Goal: Use online tool/utility

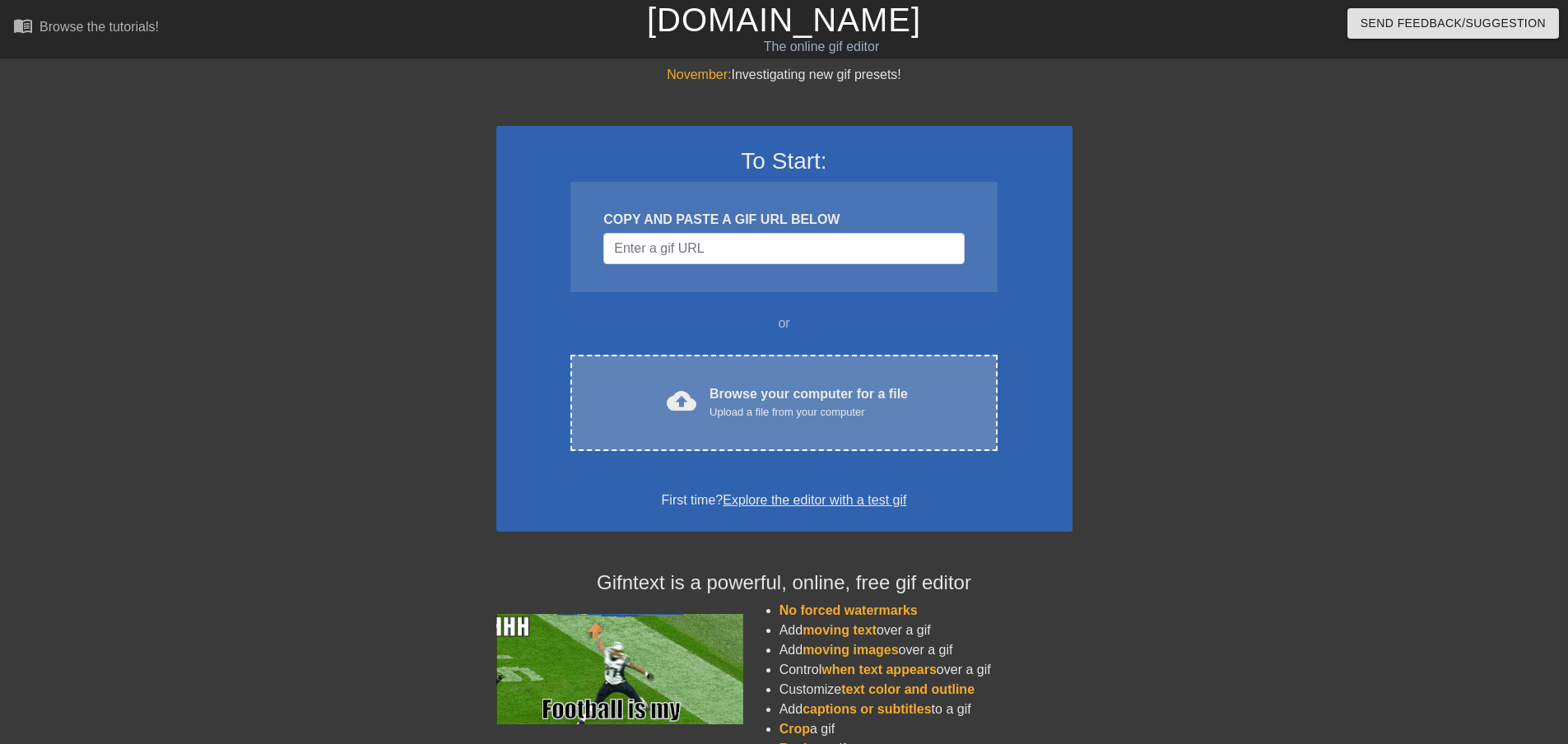
click at [772, 385] on div "Browse your computer for a file Upload a file from your computer" at bounding box center [808, 403] width 198 height 36
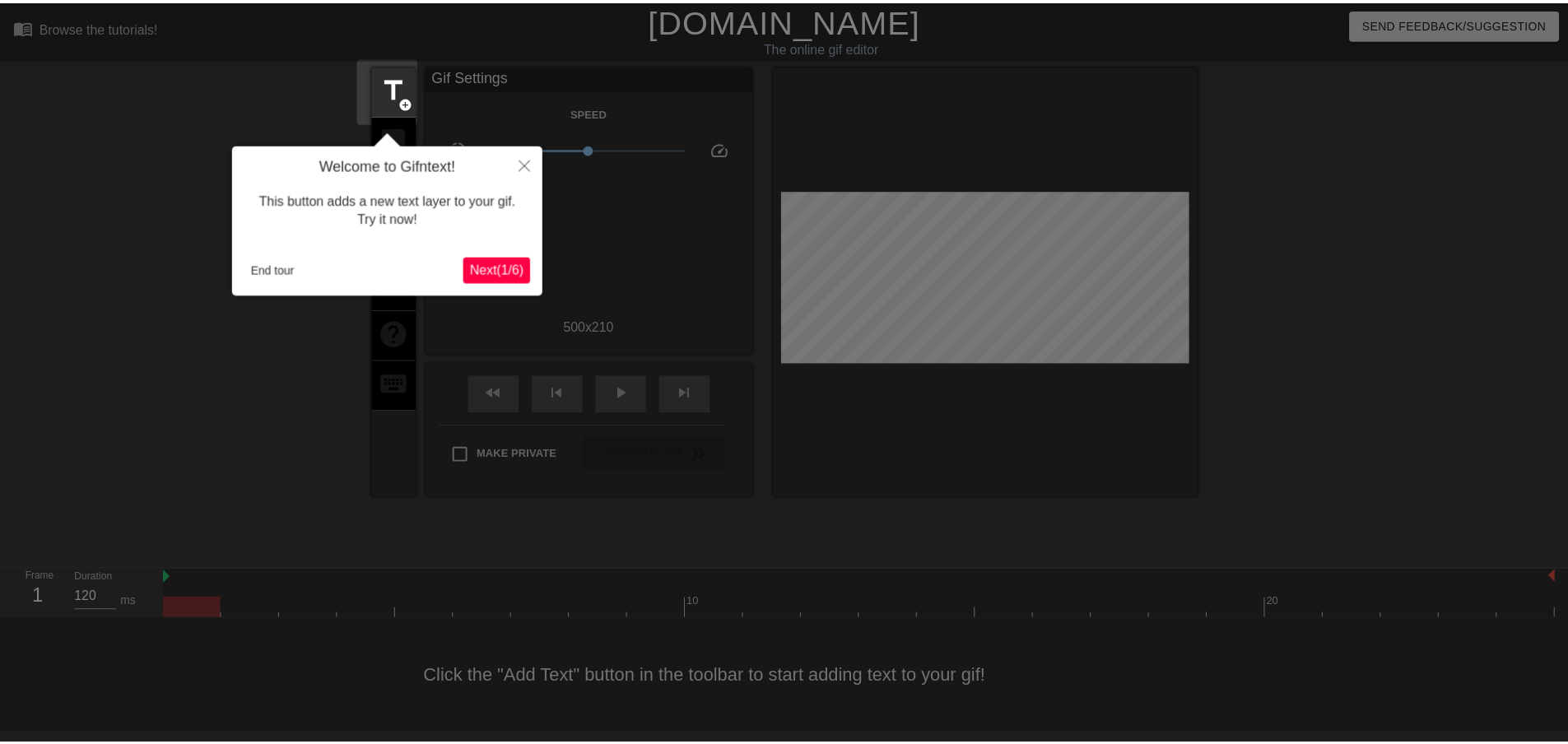
scroll to position [2, 0]
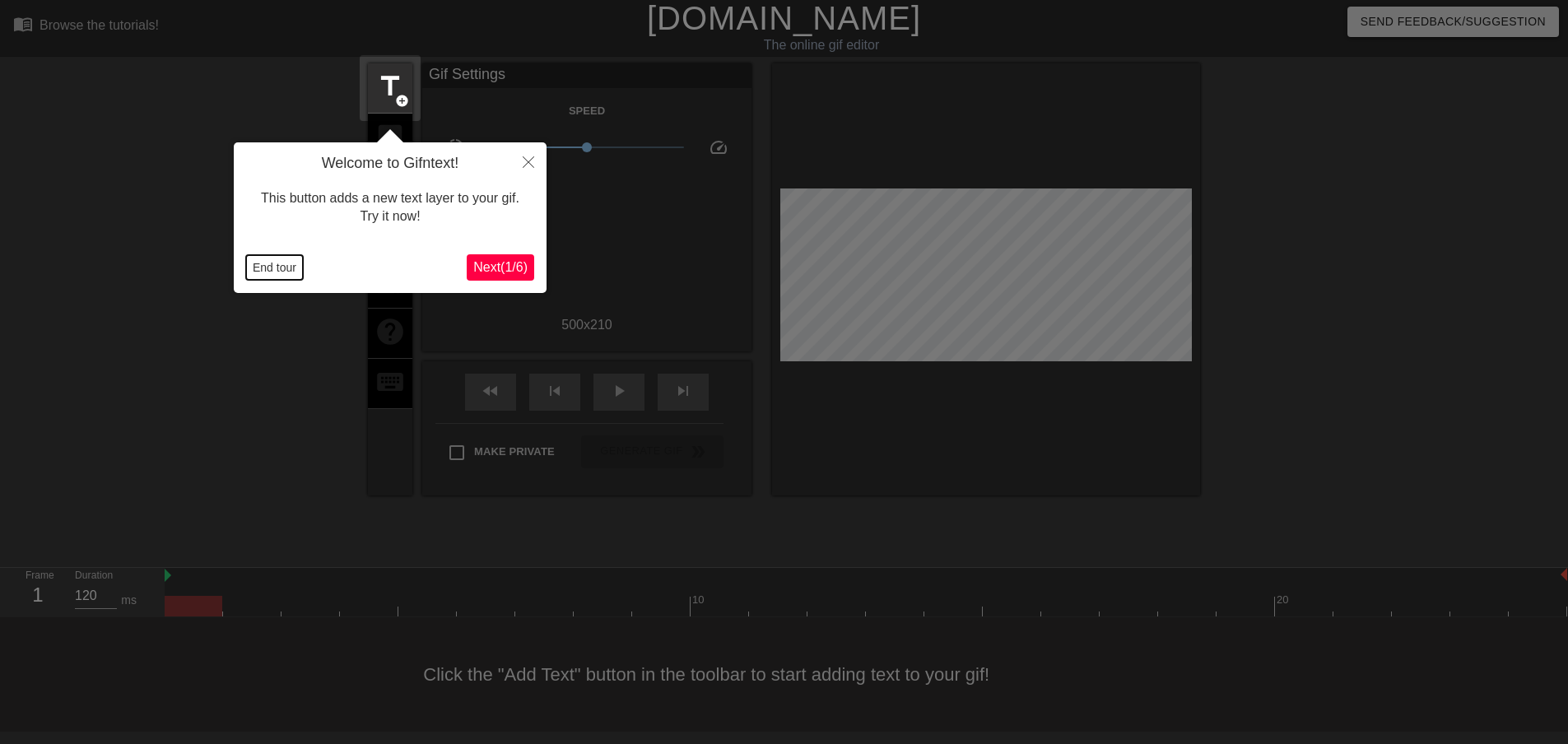
drag, startPoint x: 1241, startPoint y: 617, endPoint x: 277, endPoint y: 259, distance: 1028.3
click at [277, 259] on button "End tour" at bounding box center [274, 267] width 57 height 25
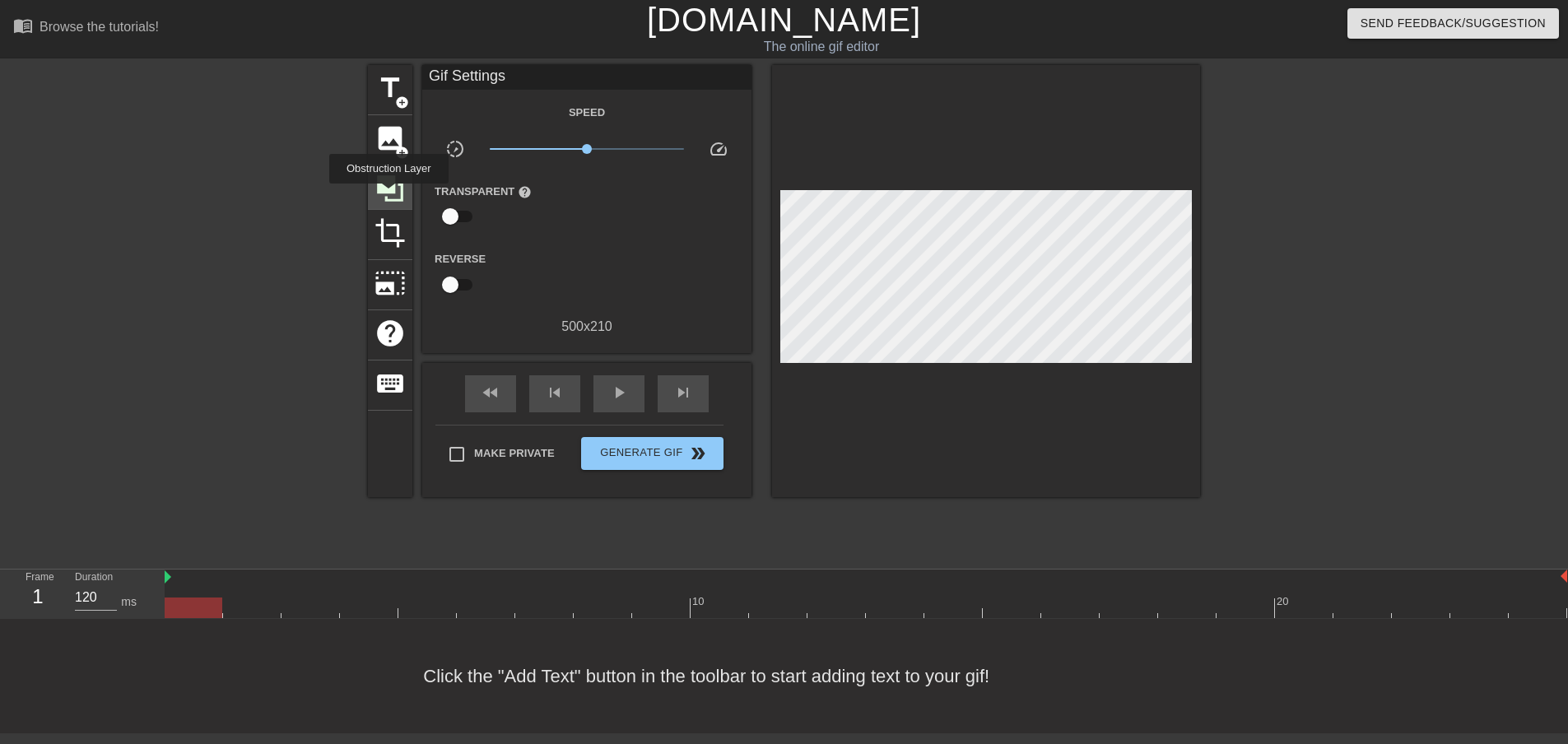
click at [388, 195] on icon at bounding box center [390, 188] width 32 height 32
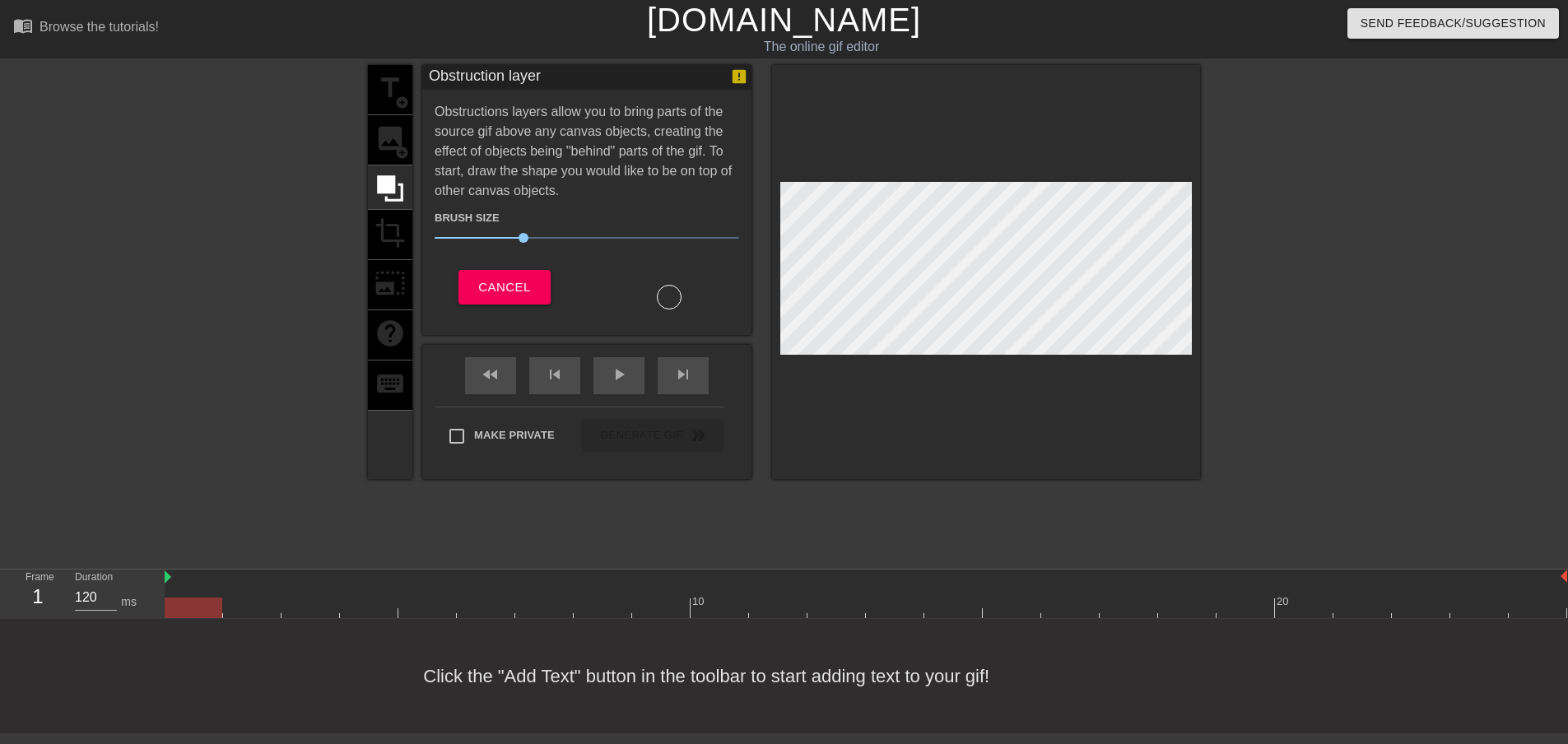
click at [589, 236] on span "30" at bounding box center [587, 238] width 305 height 20
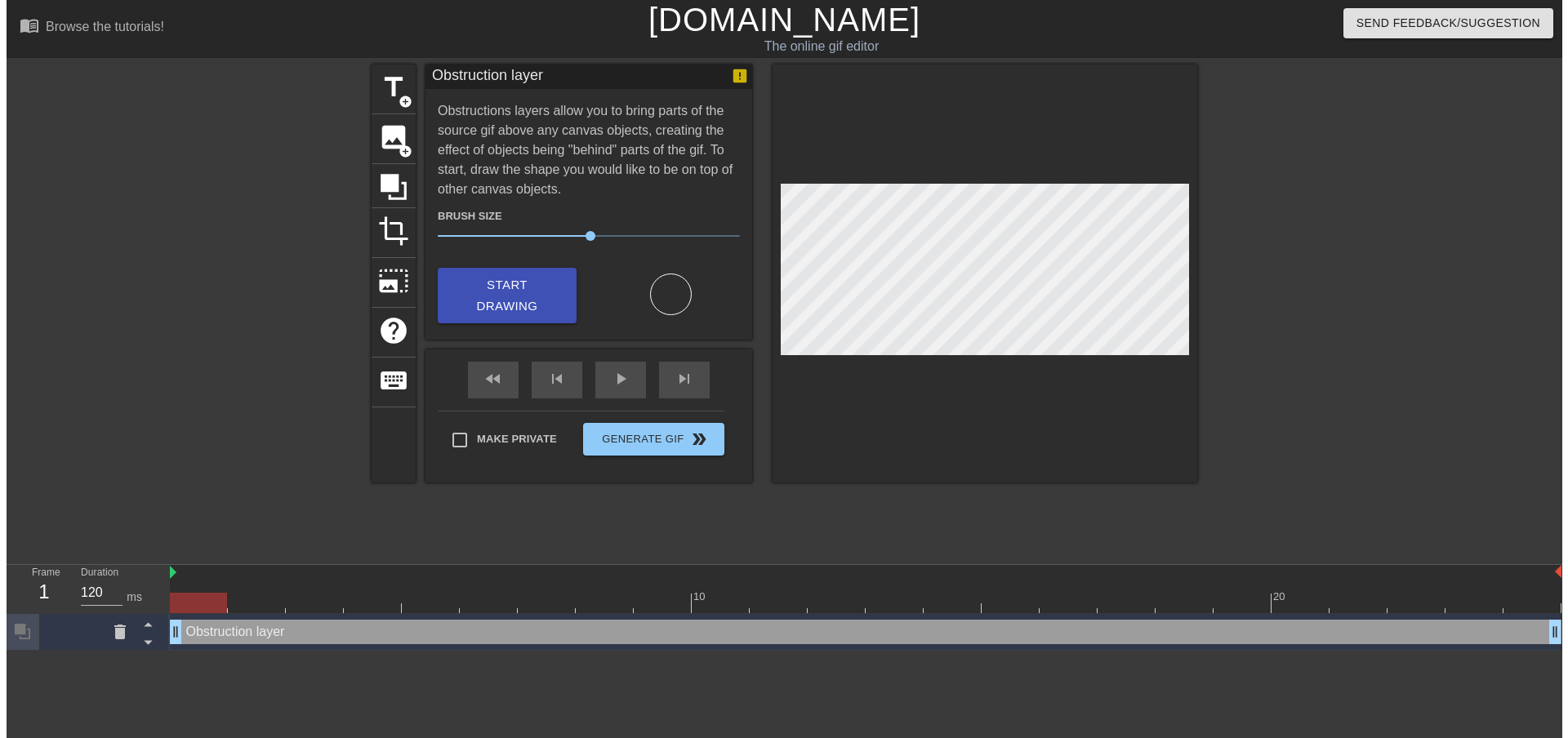
scroll to position [0, 0]
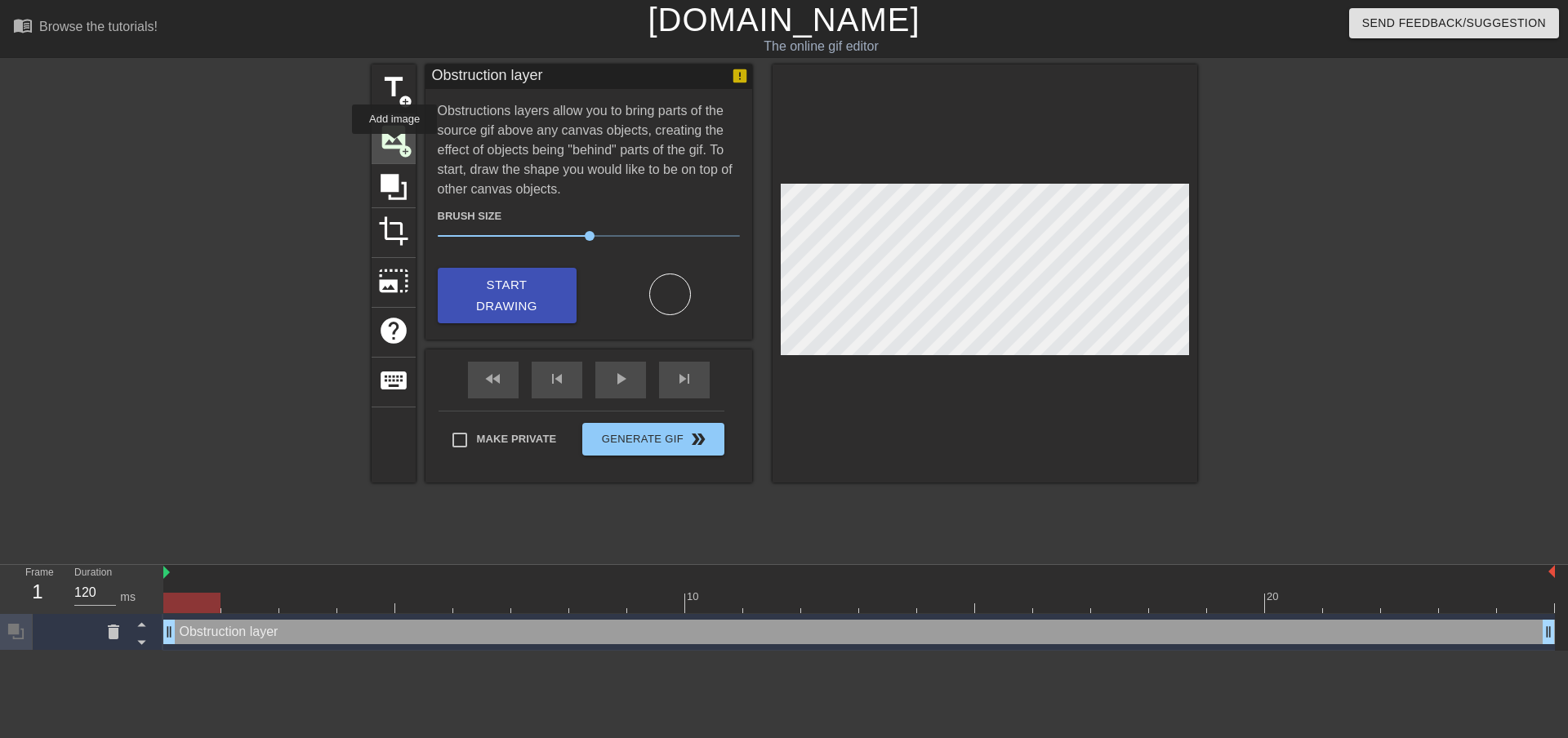
click at [395, 146] on span "image" at bounding box center [394, 137] width 31 height 31
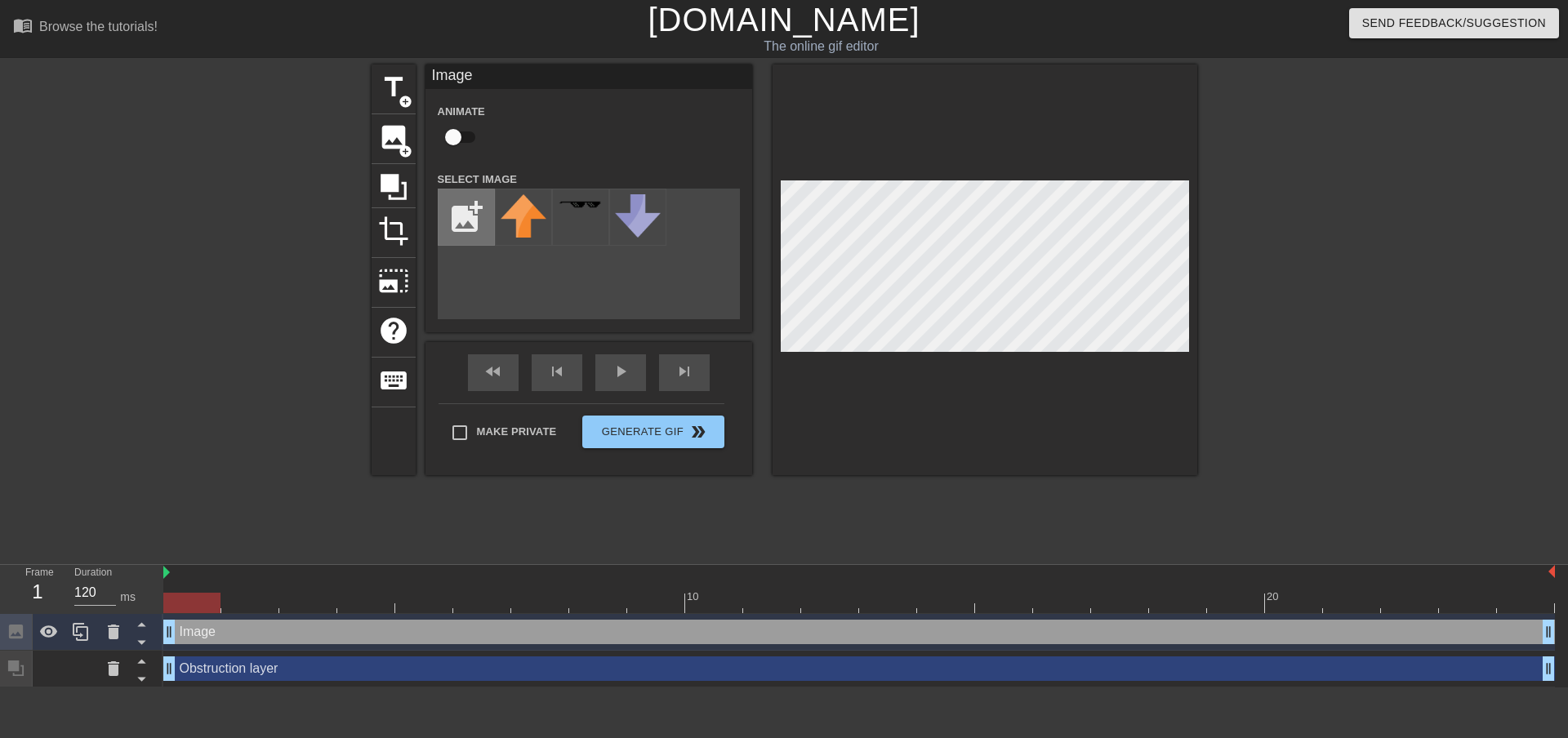
click at [452, 212] on input "file" at bounding box center [466, 217] width 55 height 55
type input "C:\fakepath\nana.png"
click at [531, 223] on img at bounding box center [523, 240] width 46 height 92
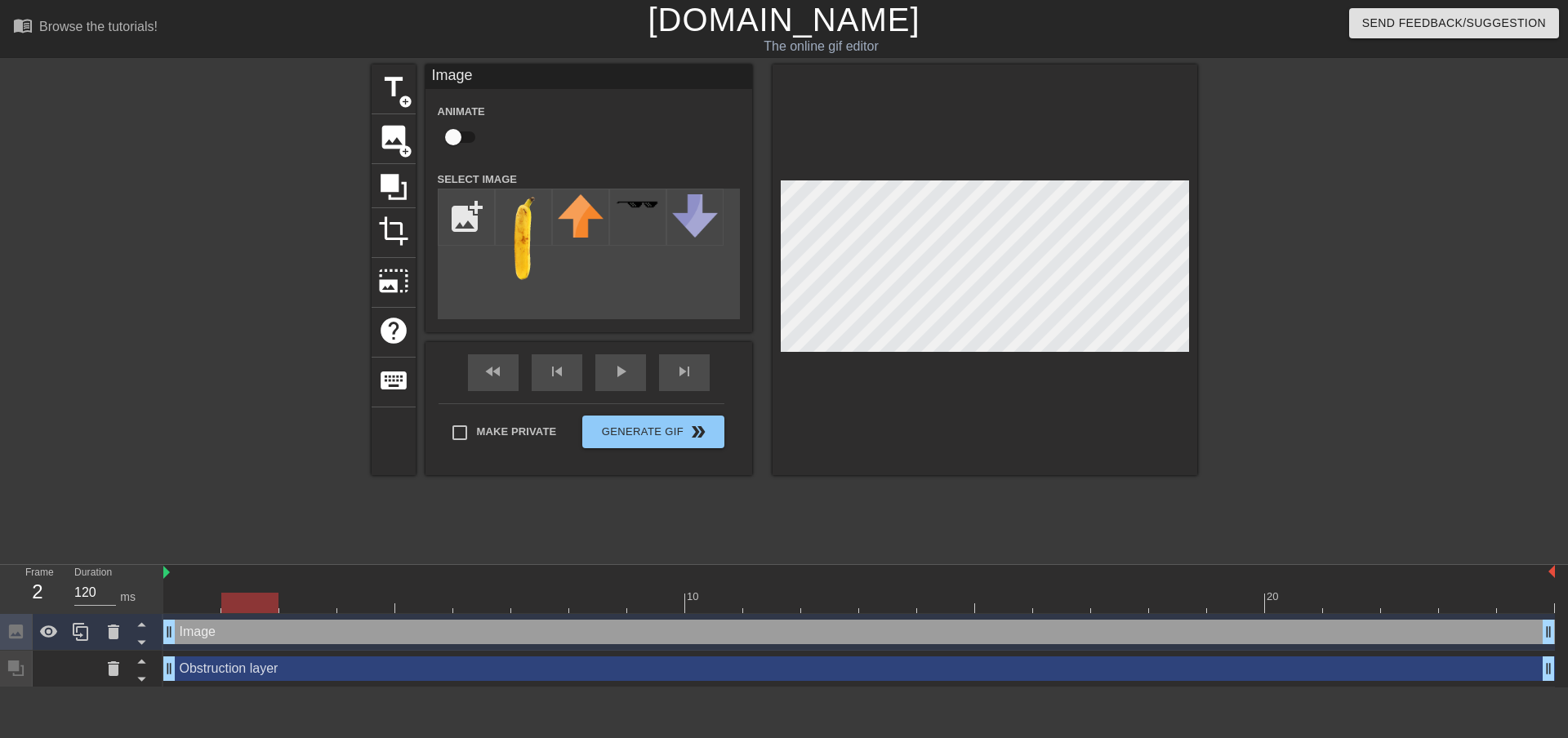
drag, startPoint x: 206, startPoint y: 606, endPoint x: 268, endPoint y: 557, distance: 79.0
click at [268, 557] on div "menu_book Browse the tutorials! [DOMAIN_NAME] The online gif editor Send Feedba…" at bounding box center [784, 343] width 1568 height 688
drag, startPoint x: 243, startPoint y: 593, endPoint x: 193, endPoint y: 591, distance: 50.0
click at [193, 591] on div "10 20" at bounding box center [859, 589] width 1392 height 49
click at [141, 649] on icon at bounding box center [141, 642] width 20 height 20
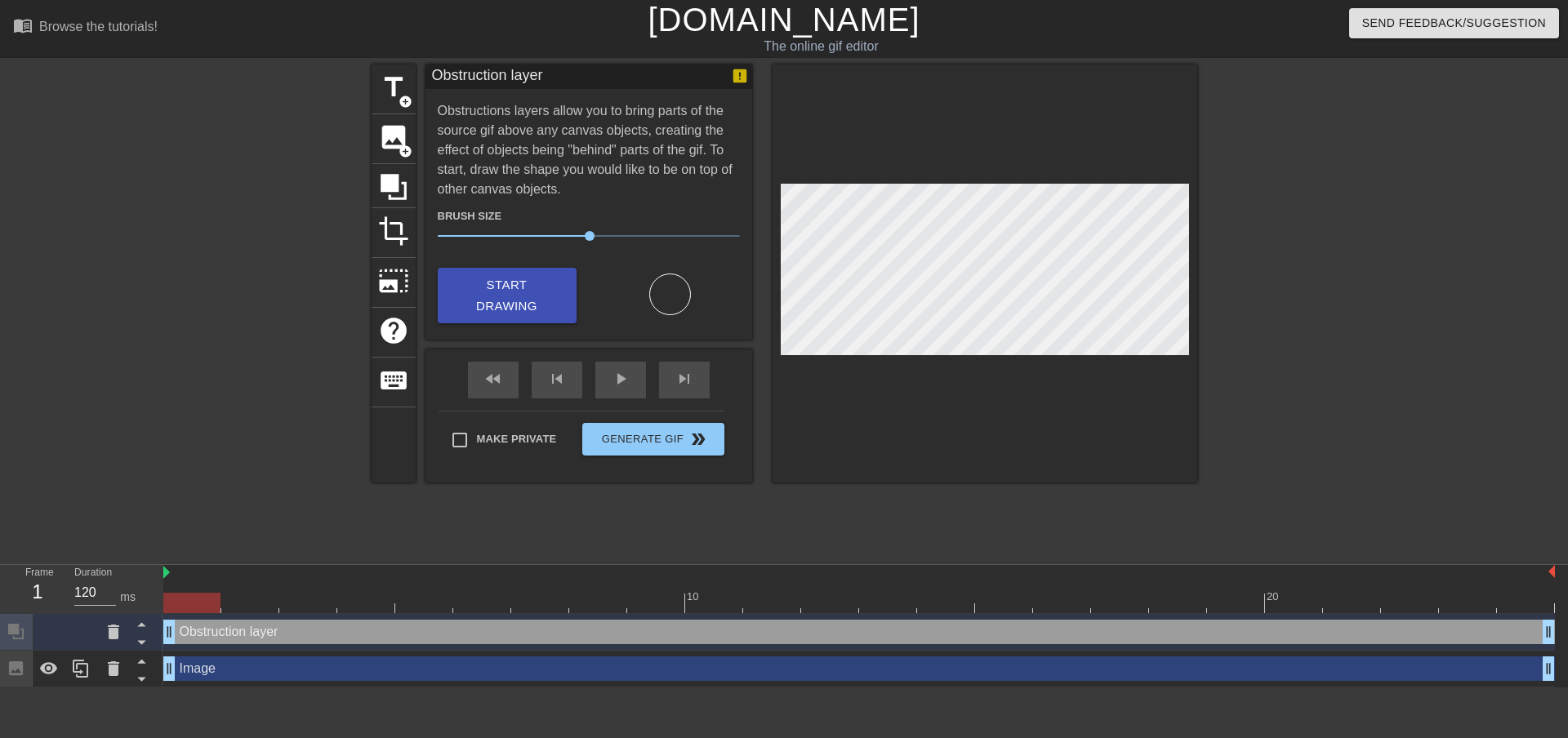
click at [579, 668] on div "Image drag_handle drag_handle" at bounding box center [859, 669] width 1392 height 25
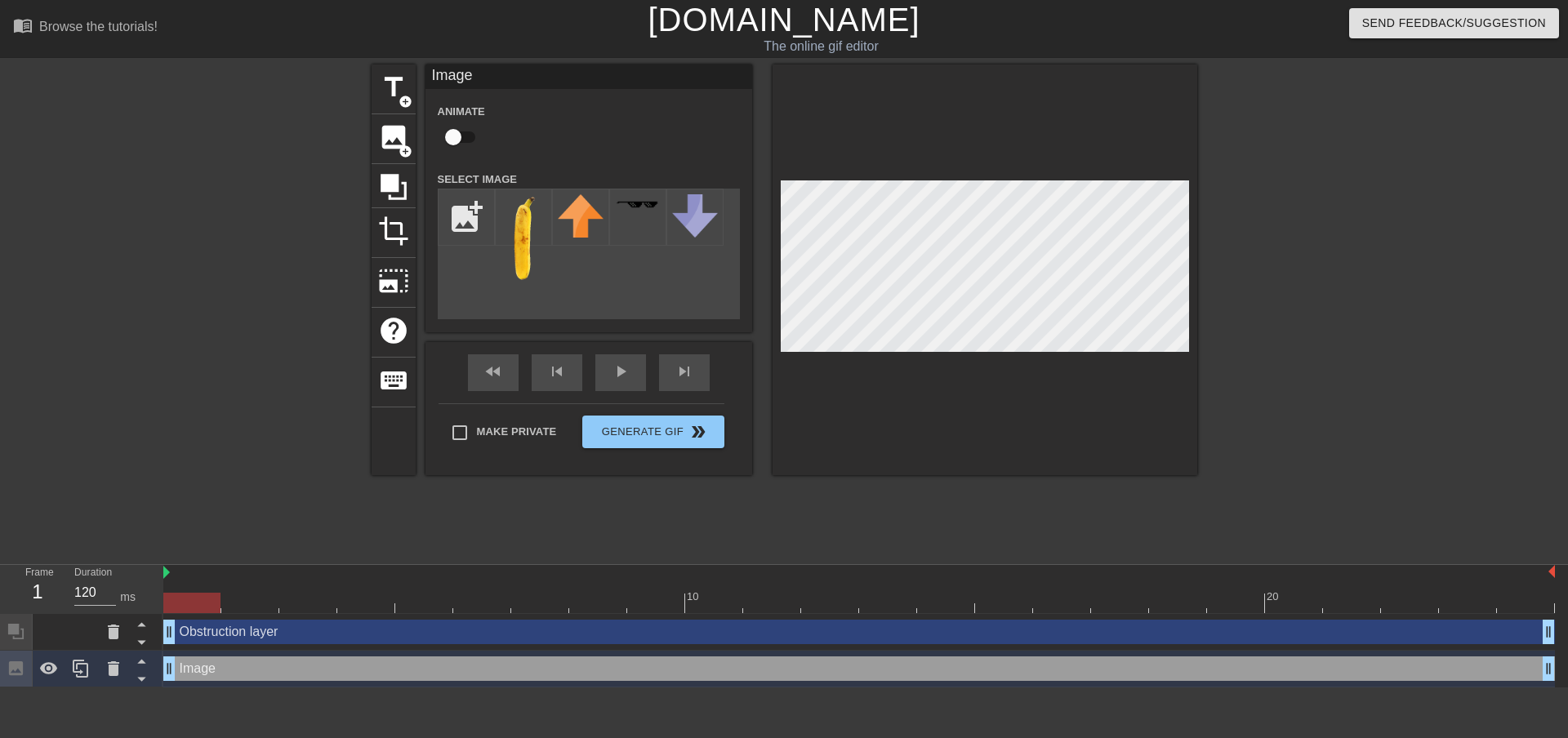
click at [471, 138] on input "checkbox" at bounding box center [454, 137] width 93 height 31
checkbox input "true"
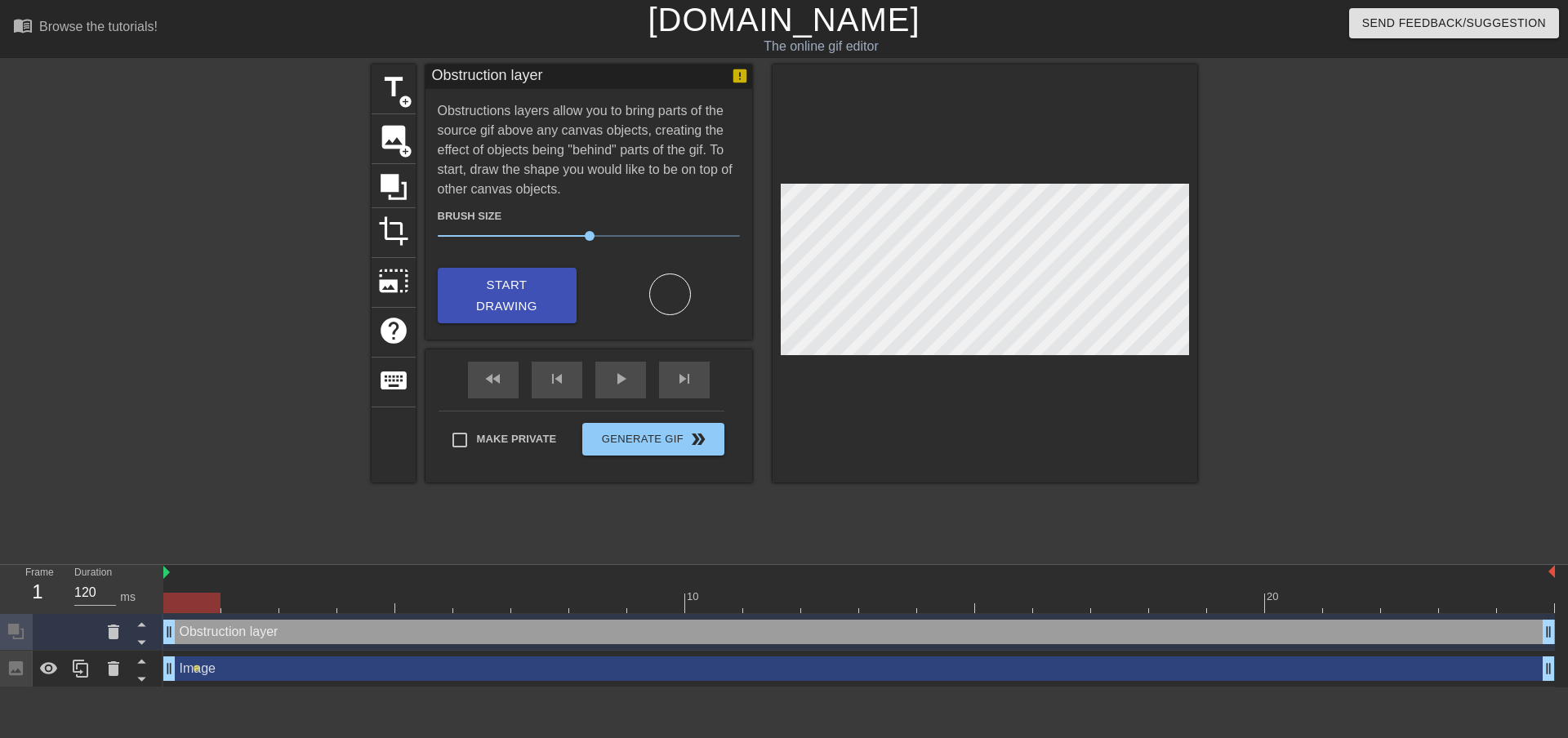
click at [857, 676] on div "Image drag_handle drag_handle" at bounding box center [859, 669] width 1392 height 25
click at [846, 671] on div "Image drag_handle drag_handle" at bounding box center [859, 669] width 1392 height 25
click at [297, 672] on div "Image drag_handle drag_handle" at bounding box center [859, 669] width 1392 height 25
click at [898, 666] on div "Image drag_handle drag_handle" at bounding box center [859, 669] width 1392 height 25
click at [909, 402] on div at bounding box center [985, 274] width 424 height 418
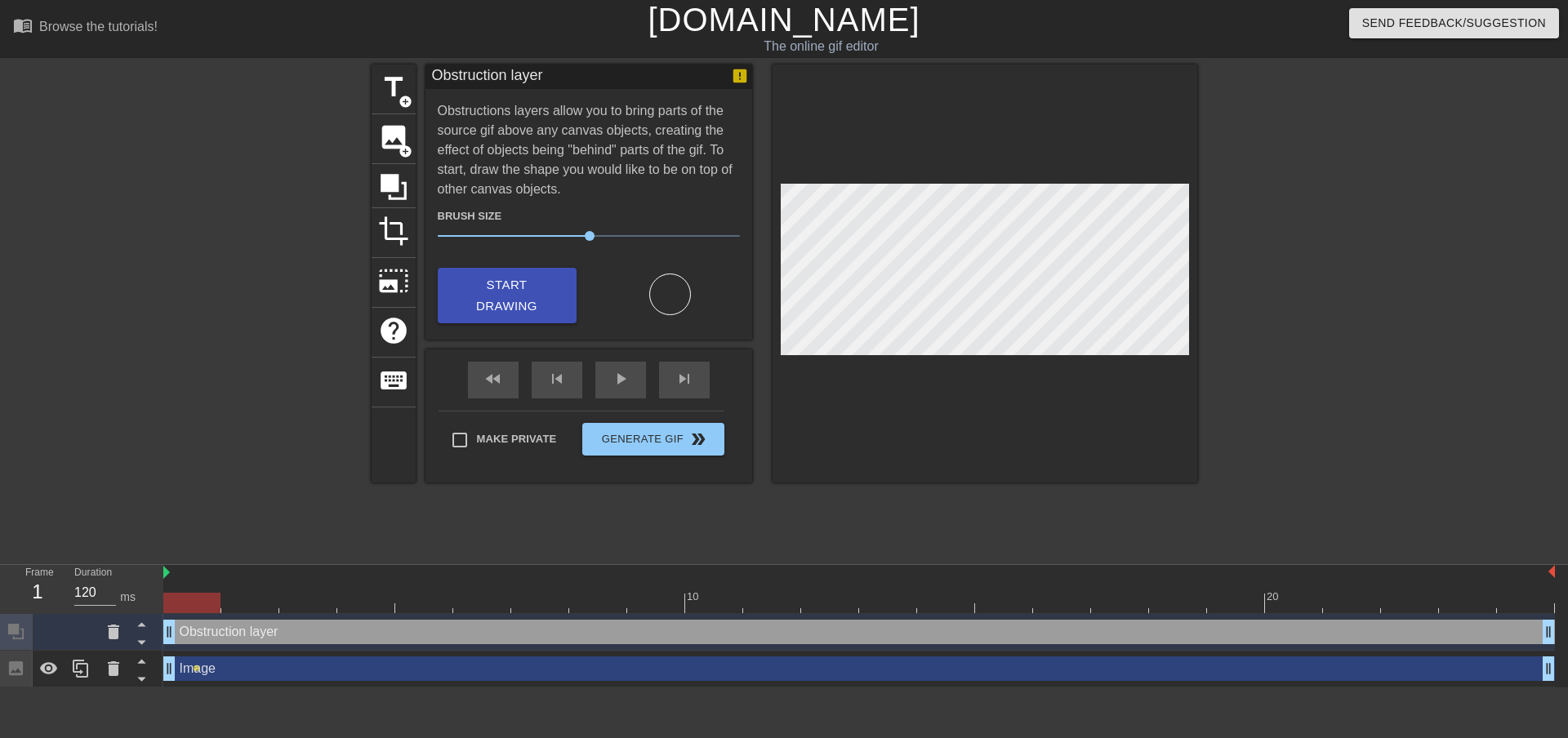
click at [567, 678] on div "Image drag_handle drag_handle" at bounding box center [859, 669] width 1392 height 25
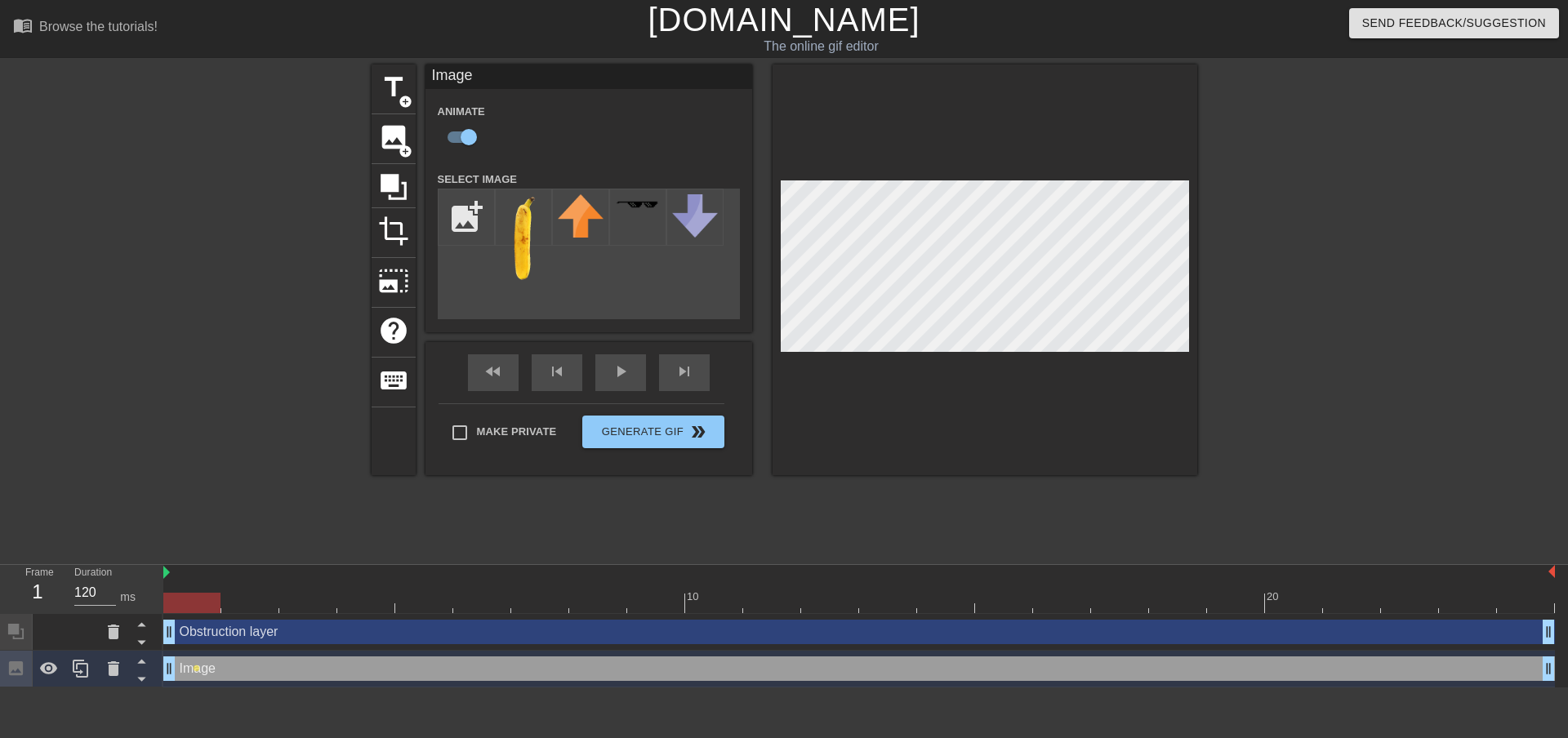
click at [246, 592] on div at bounding box center [250, 591] width 58 height 20
click at [313, 597] on div at bounding box center [859, 602] width 1392 height 20
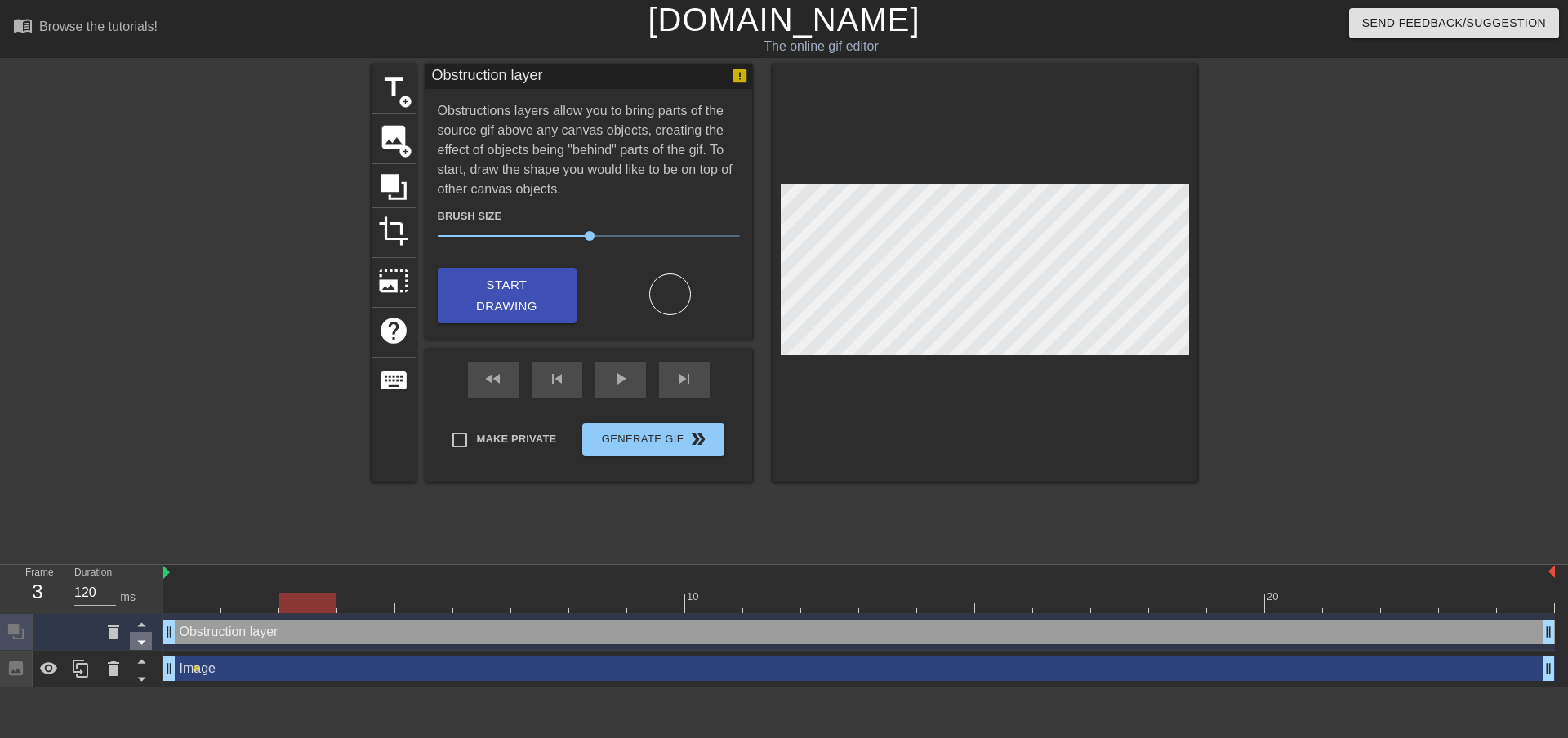
click at [142, 649] on icon at bounding box center [141, 642] width 20 height 20
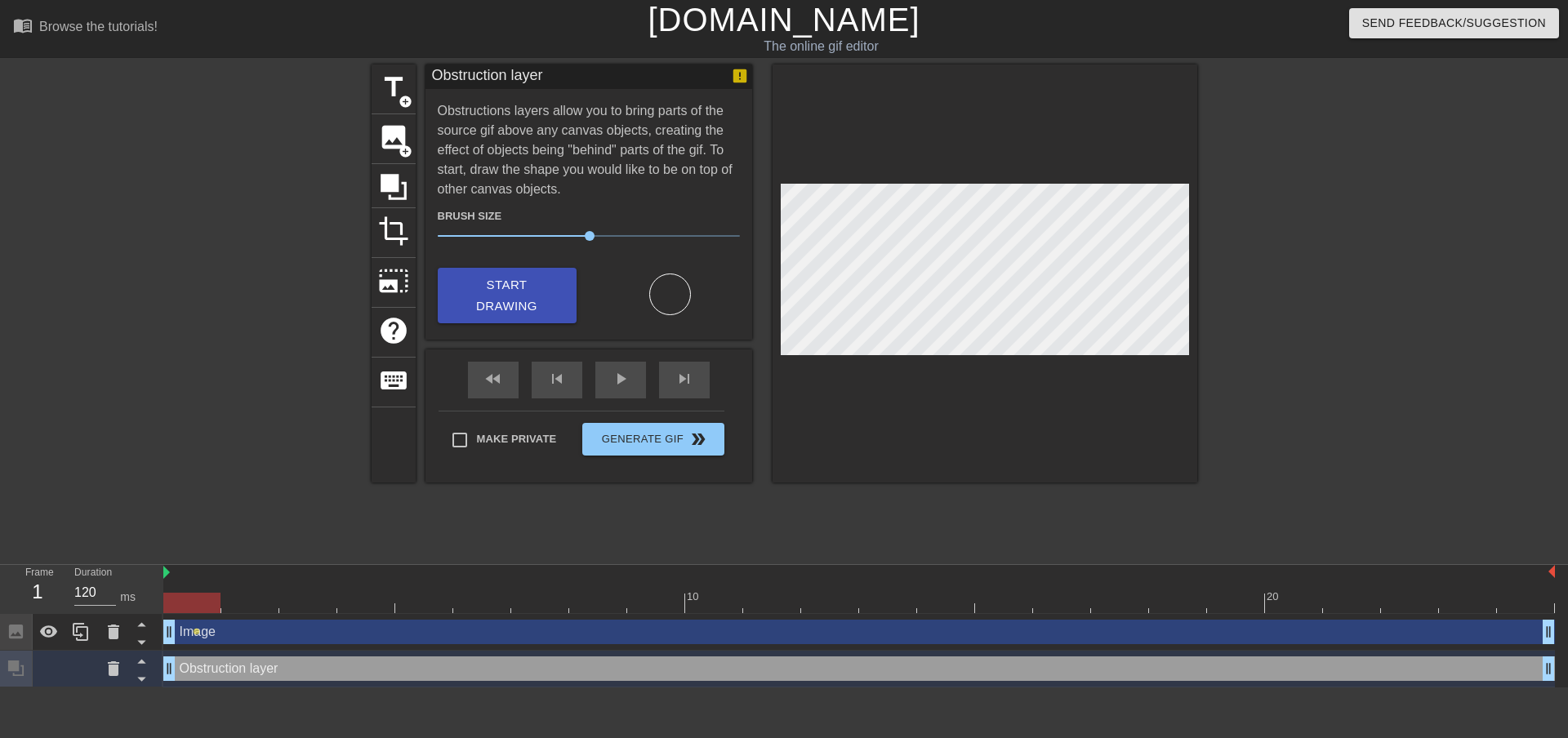
drag, startPoint x: 285, startPoint y: 597, endPoint x: 209, endPoint y: 594, distance: 76.1
click at [209, 594] on div at bounding box center [192, 602] width 57 height 20
click at [779, 632] on div "Image drag_handle drag_handle" at bounding box center [859, 632] width 1392 height 25
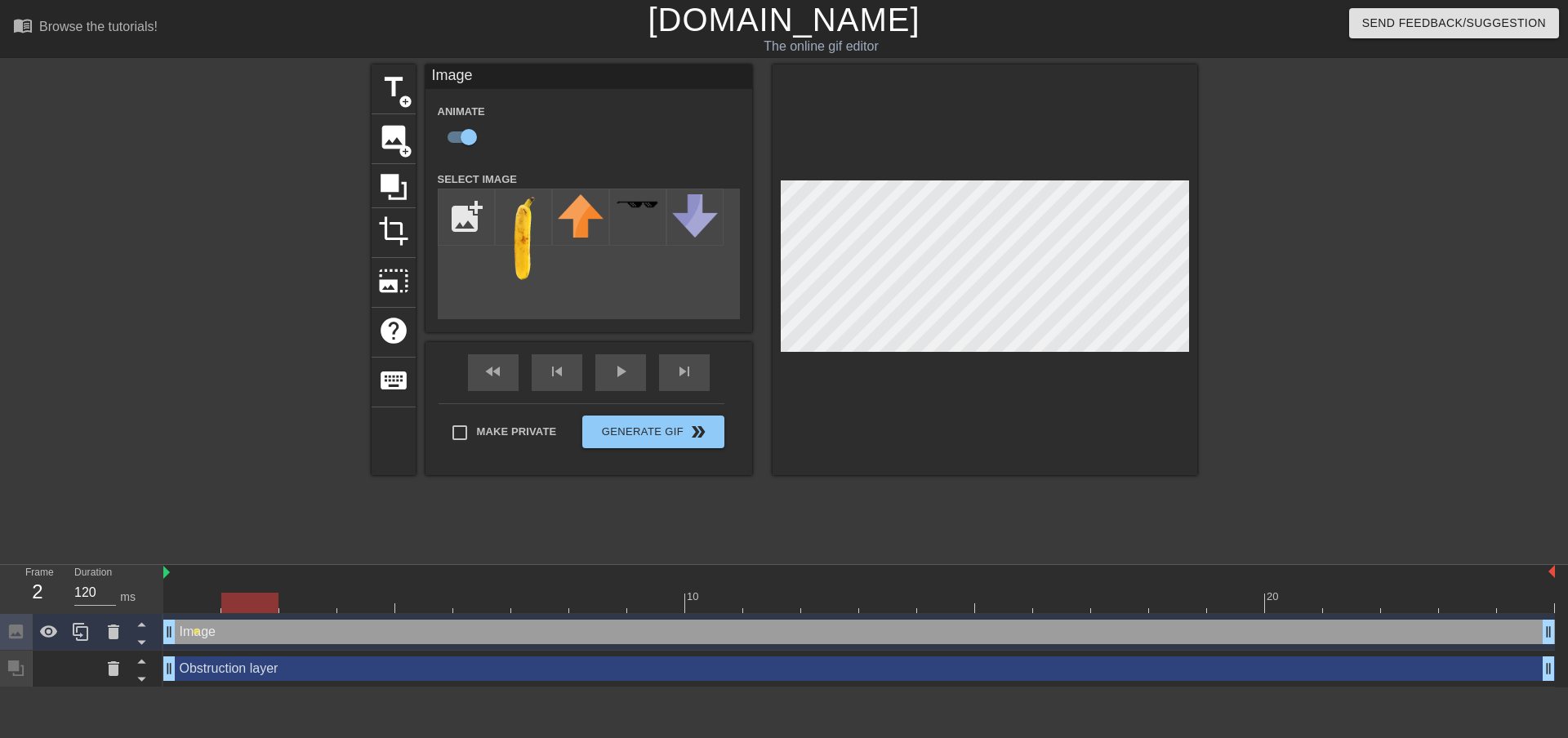
click at [257, 592] on div at bounding box center [859, 602] width 1392 height 20
click at [332, 591] on div at bounding box center [308, 591] width 58 height 20
click at [372, 593] on div at bounding box center [859, 602] width 1392 height 20
click at [436, 587] on div at bounding box center [424, 591] width 58 height 20
click at [488, 592] on div at bounding box center [481, 591] width 58 height 20
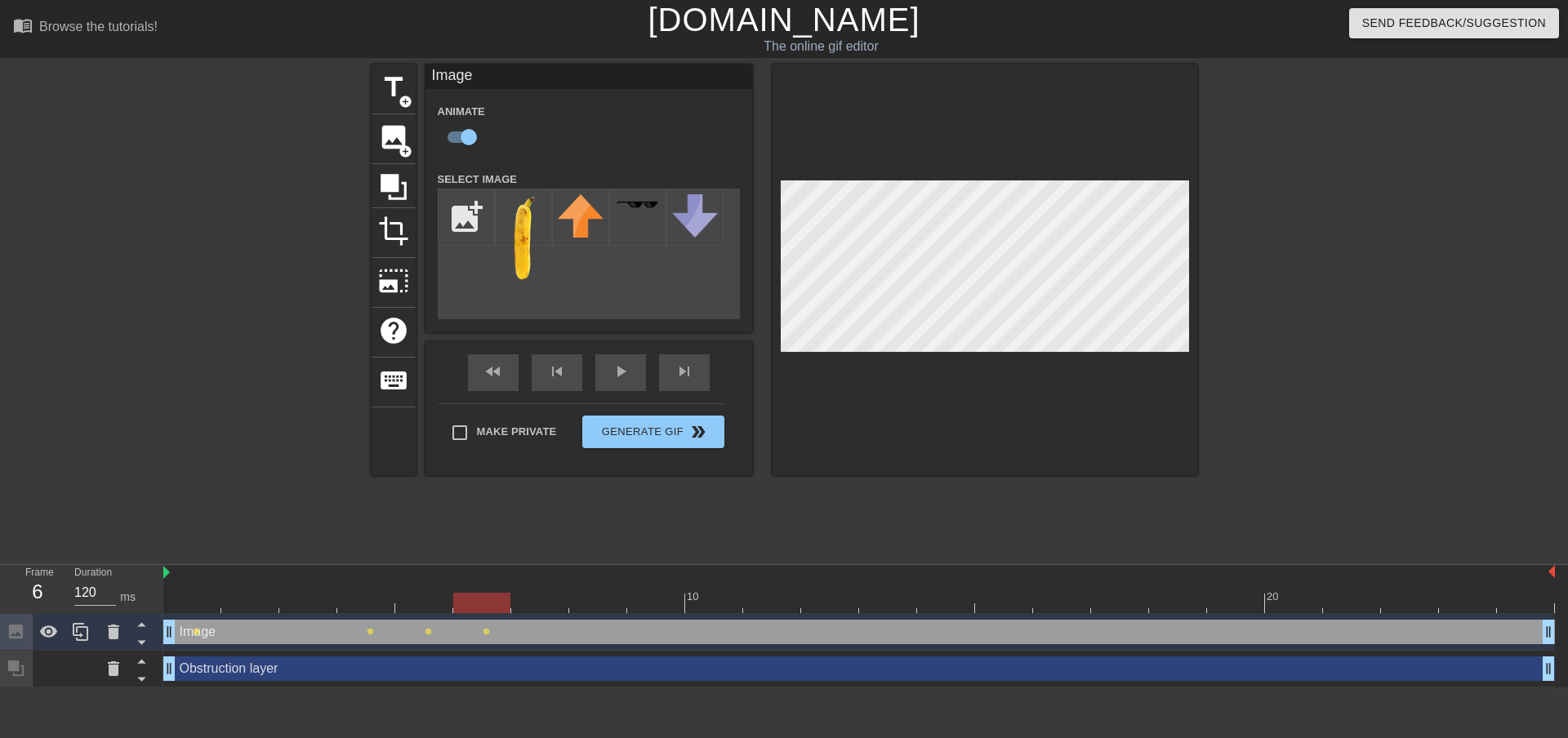
click at [544, 596] on div at bounding box center [859, 602] width 1392 height 20
click at [593, 599] on div at bounding box center [859, 602] width 1392 height 20
click at [526, 603] on div at bounding box center [859, 602] width 1392 height 20
click at [593, 598] on div at bounding box center [859, 602] width 1392 height 20
click at [657, 597] on div at bounding box center [859, 602] width 1392 height 20
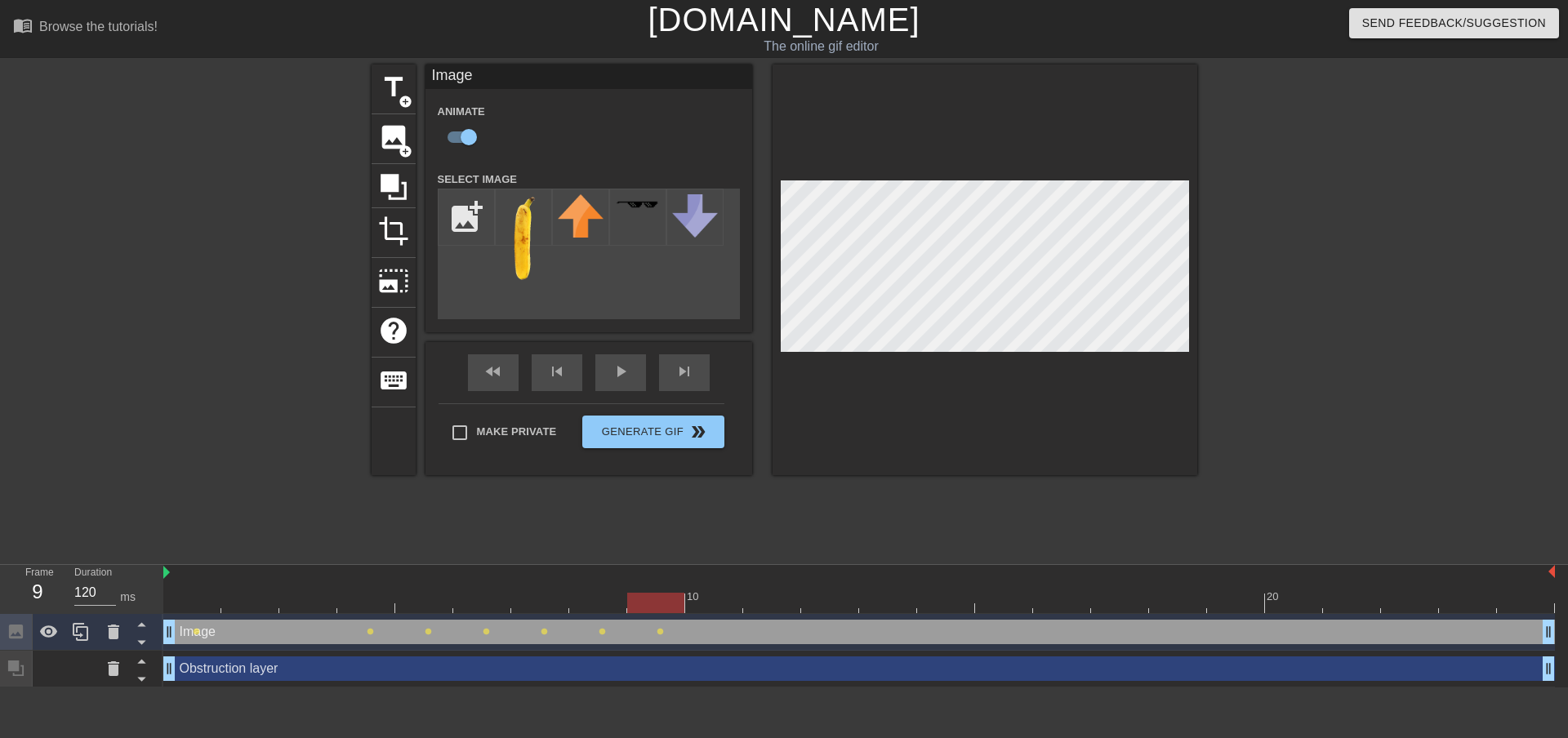
click at [725, 592] on div "10" at bounding box center [714, 591] width 58 height 20
click at [781, 587] on div at bounding box center [772, 591] width 58 height 20
click at [829, 595] on div at bounding box center [859, 602] width 1392 height 20
click at [881, 591] on div at bounding box center [888, 591] width 58 height 20
click at [949, 586] on div at bounding box center [946, 591] width 58 height 20
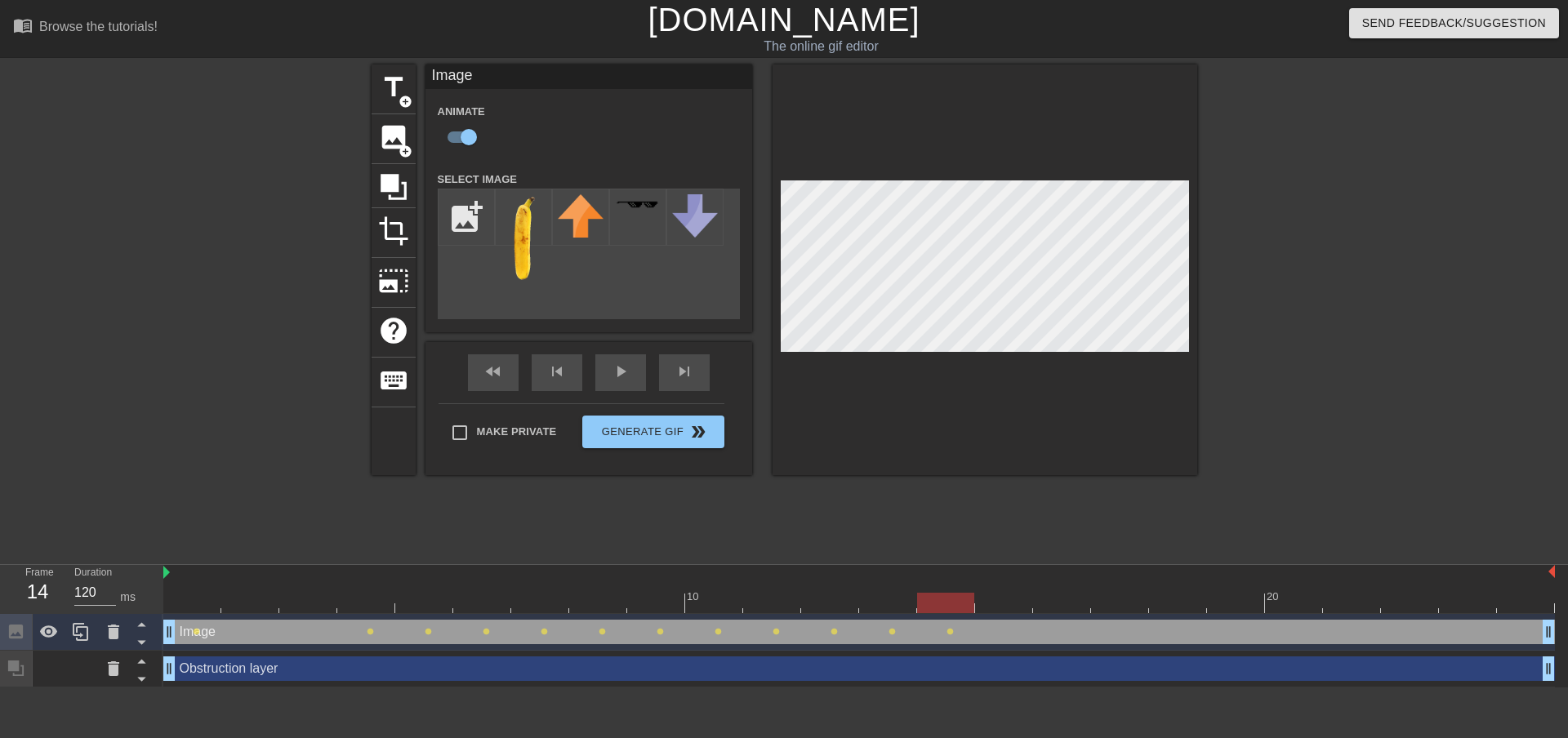
click at [1008, 594] on div at bounding box center [859, 602] width 1392 height 20
click at [1064, 587] on div at bounding box center [1062, 591] width 58 height 20
click at [1123, 591] on div at bounding box center [1120, 591] width 58 height 20
click at [1174, 588] on div at bounding box center [1178, 591] width 58 height 20
click at [1236, 592] on div at bounding box center [1236, 591] width 58 height 20
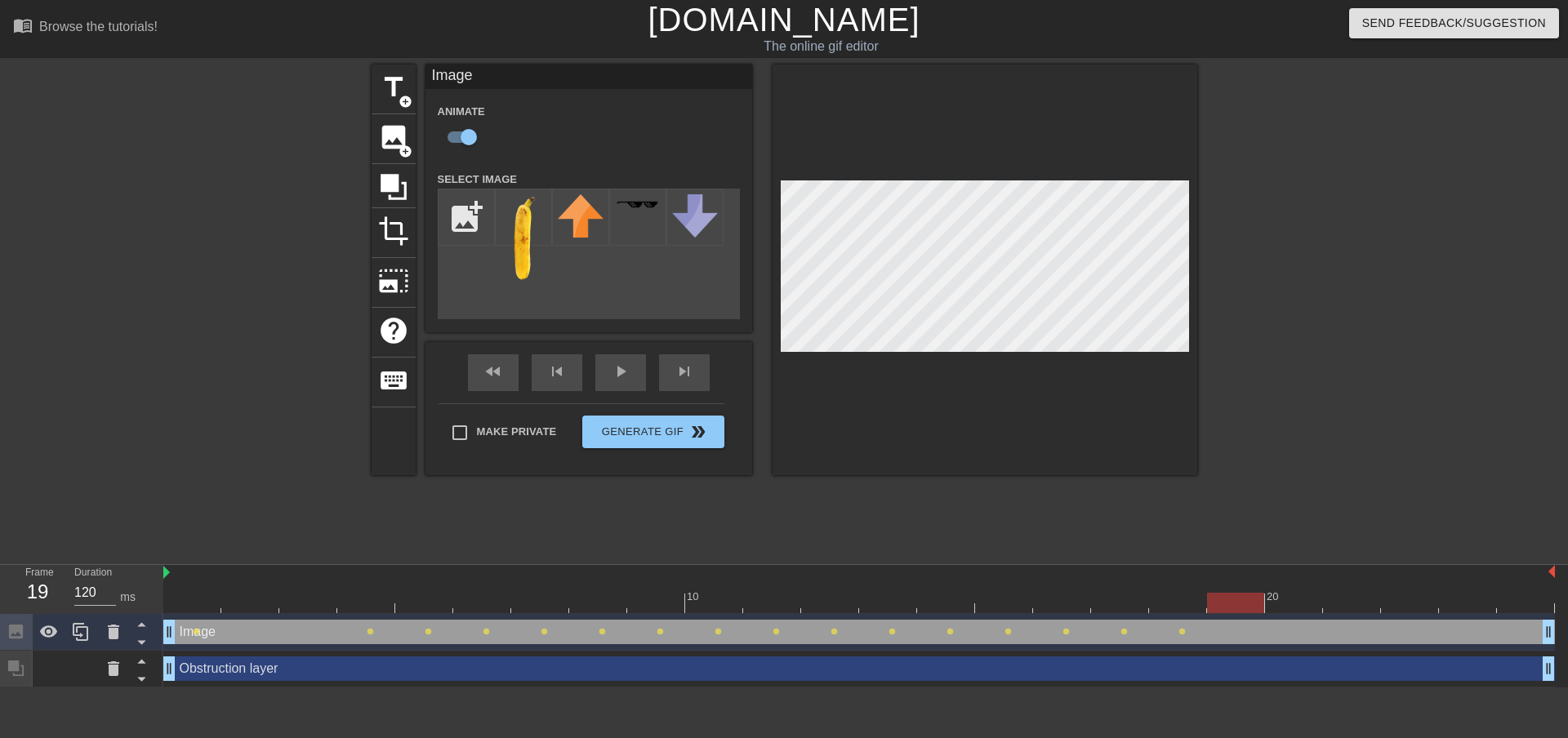
click at [1303, 580] on div at bounding box center [859, 573] width 1392 height 16
click at [1314, 589] on div "20" at bounding box center [1294, 591] width 58 height 20
drag, startPoint x: 1315, startPoint y: 602, endPoint x: 1323, endPoint y: 598, distance: 8.9
click at [1323, 598] on div at bounding box center [1352, 602] width 57 height 20
click at [1410, 597] on div at bounding box center [859, 602] width 1392 height 20
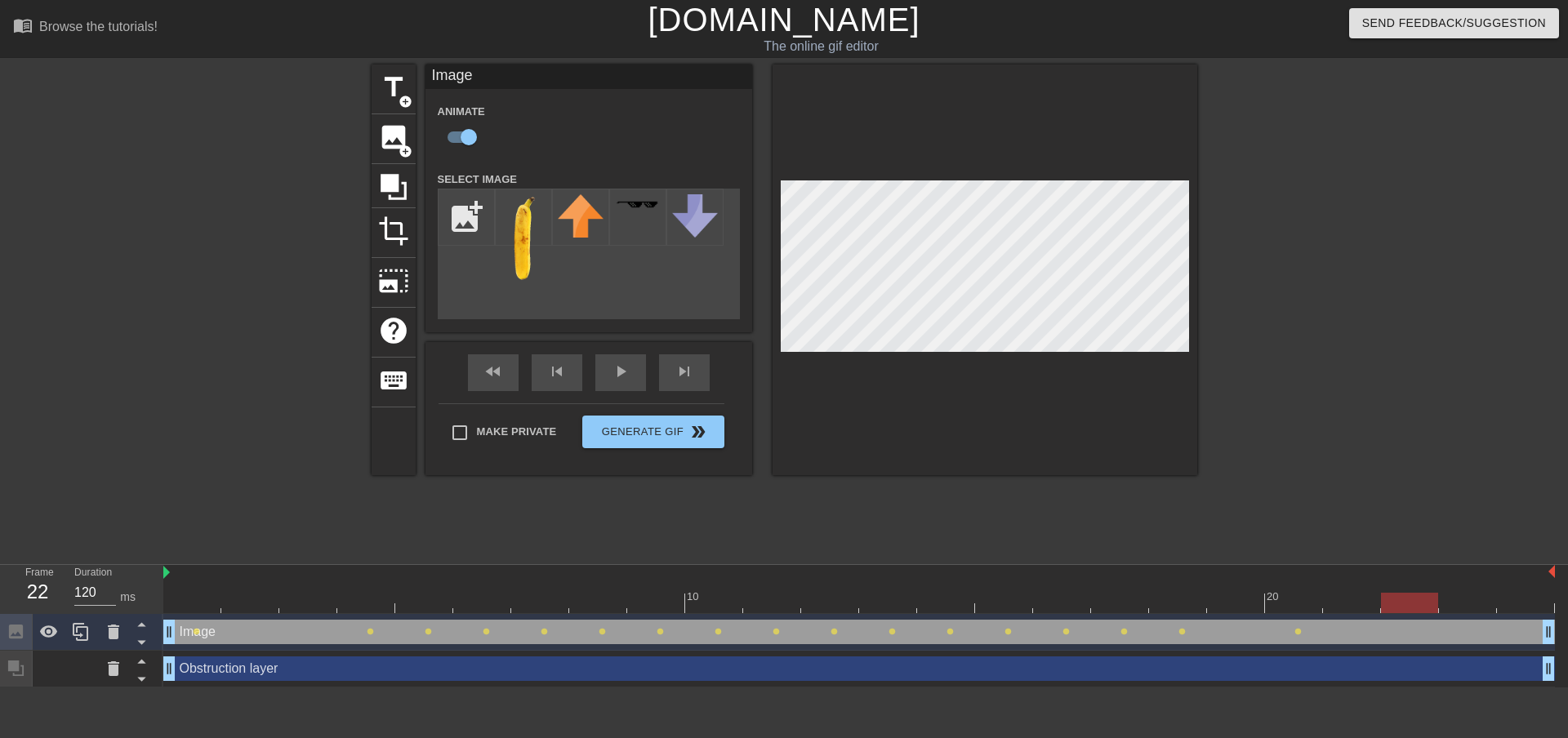
click at [1463, 583] on div at bounding box center [1468, 591] width 58 height 20
click at [1529, 593] on div at bounding box center [859, 602] width 1392 height 20
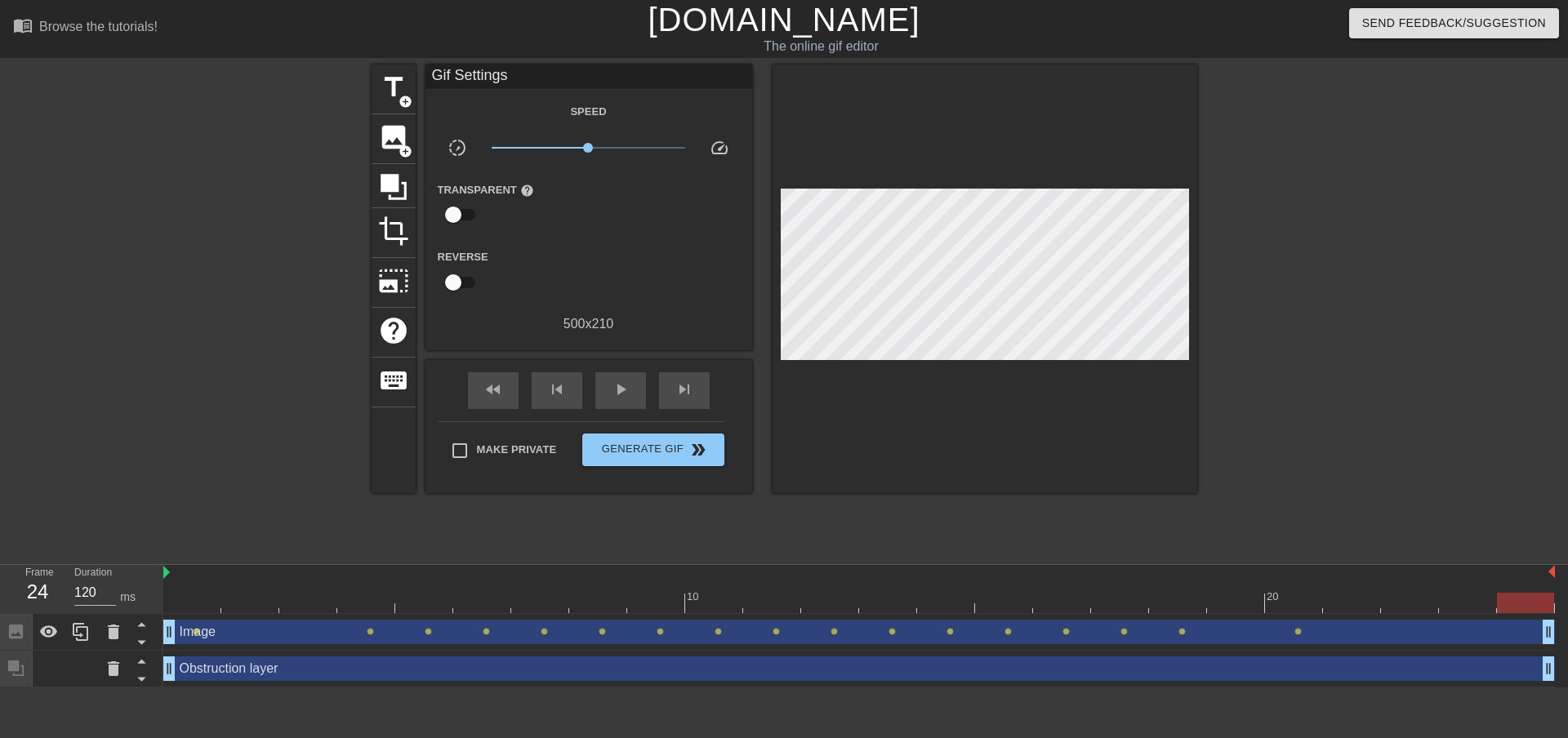
click at [895, 441] on div at bounding box center [985, 279] width 424 height 429
click at [139, 664] on icon at bounding box center [141, 662] width 9 height 4
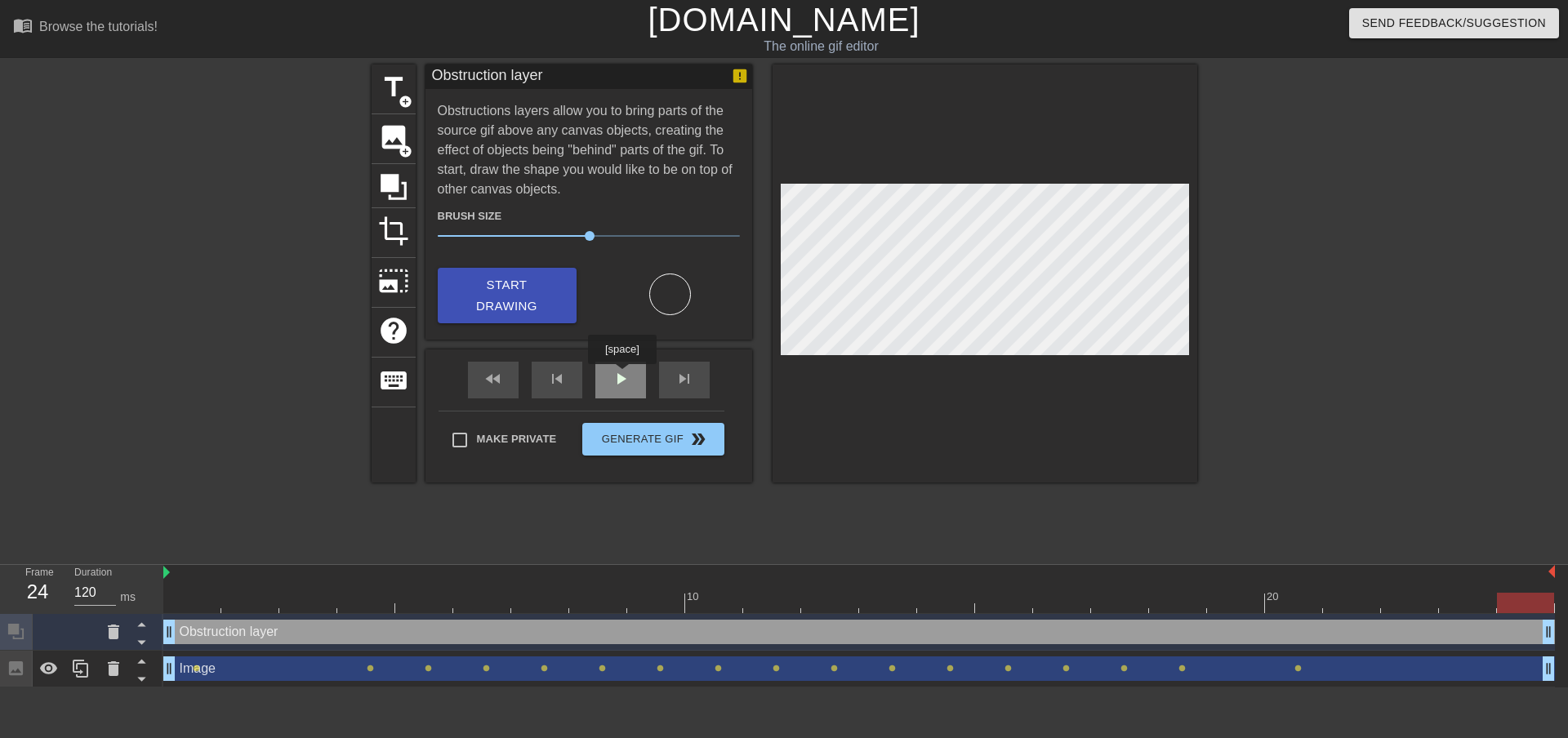
click at [621, 376] on div "play_arrow" at bounding box center [620, 379] width 50 height 37
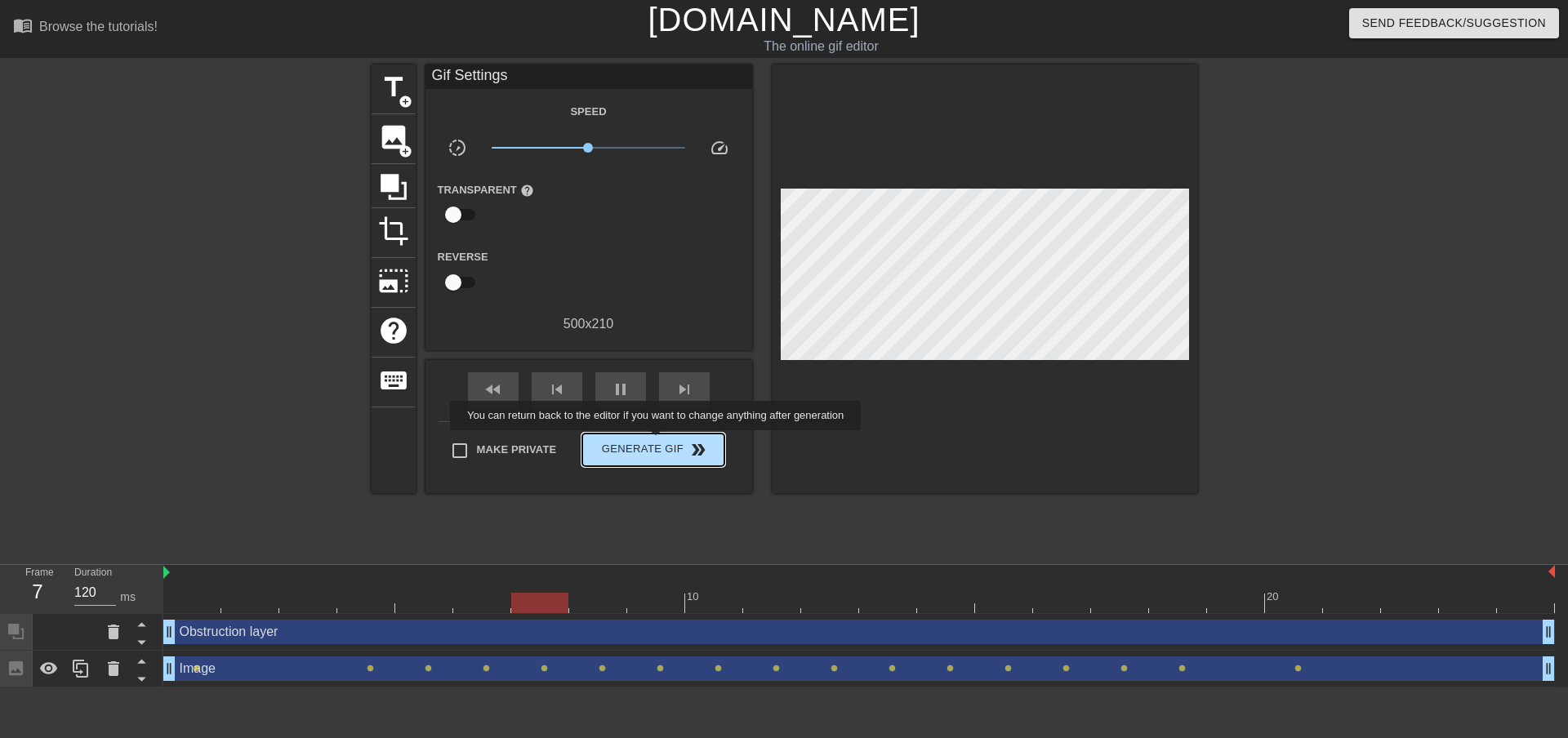
click at [657, 441] on span "Generate Gif double_arrow" at bounding box center [653, 450] width 128 height 20
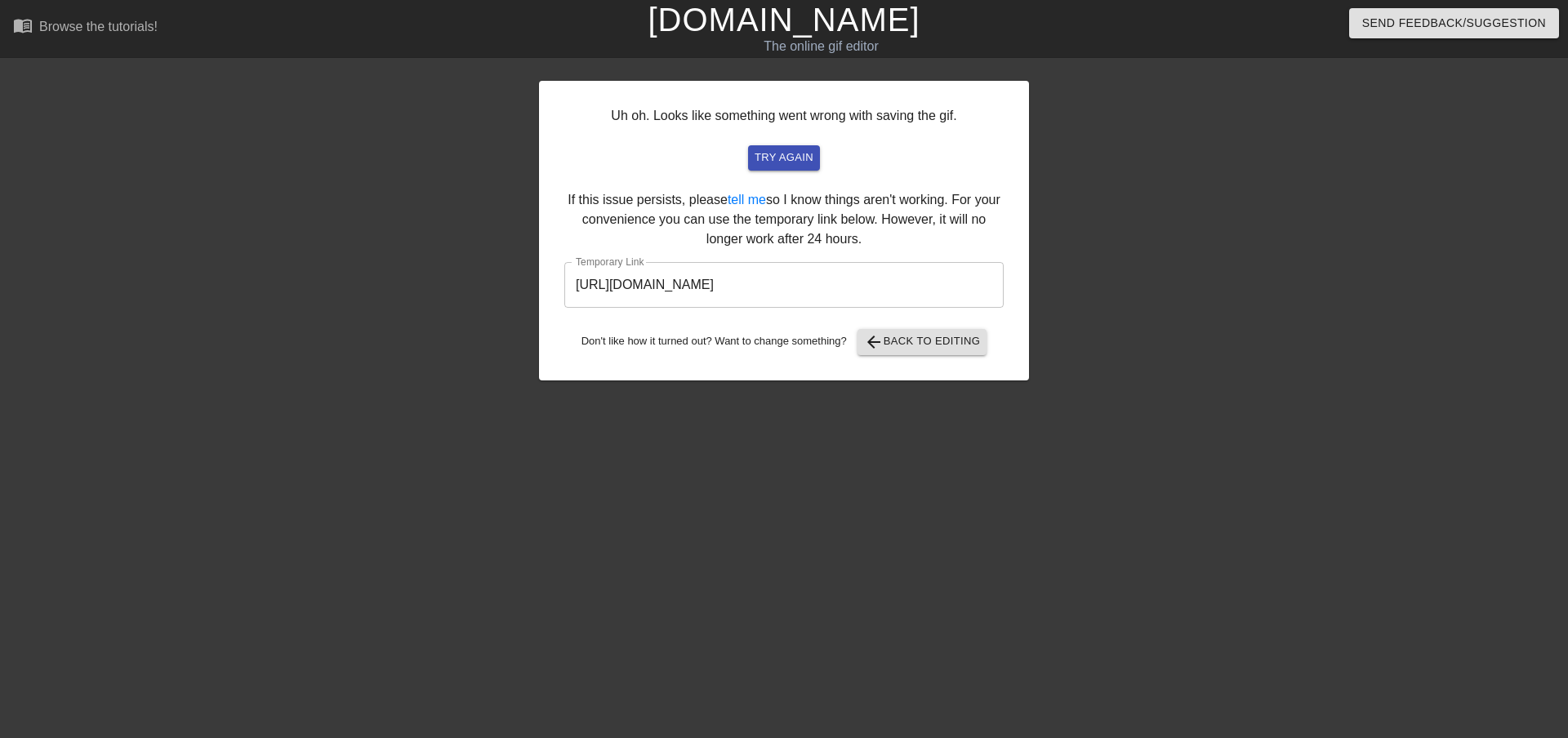
click at [938, 285] on input "[URL][DOMAIN_NAME]" at bounding box center [784, 285] width 440 height 46
